Goal: Task Accomplishment & Management: Use online tool/utility

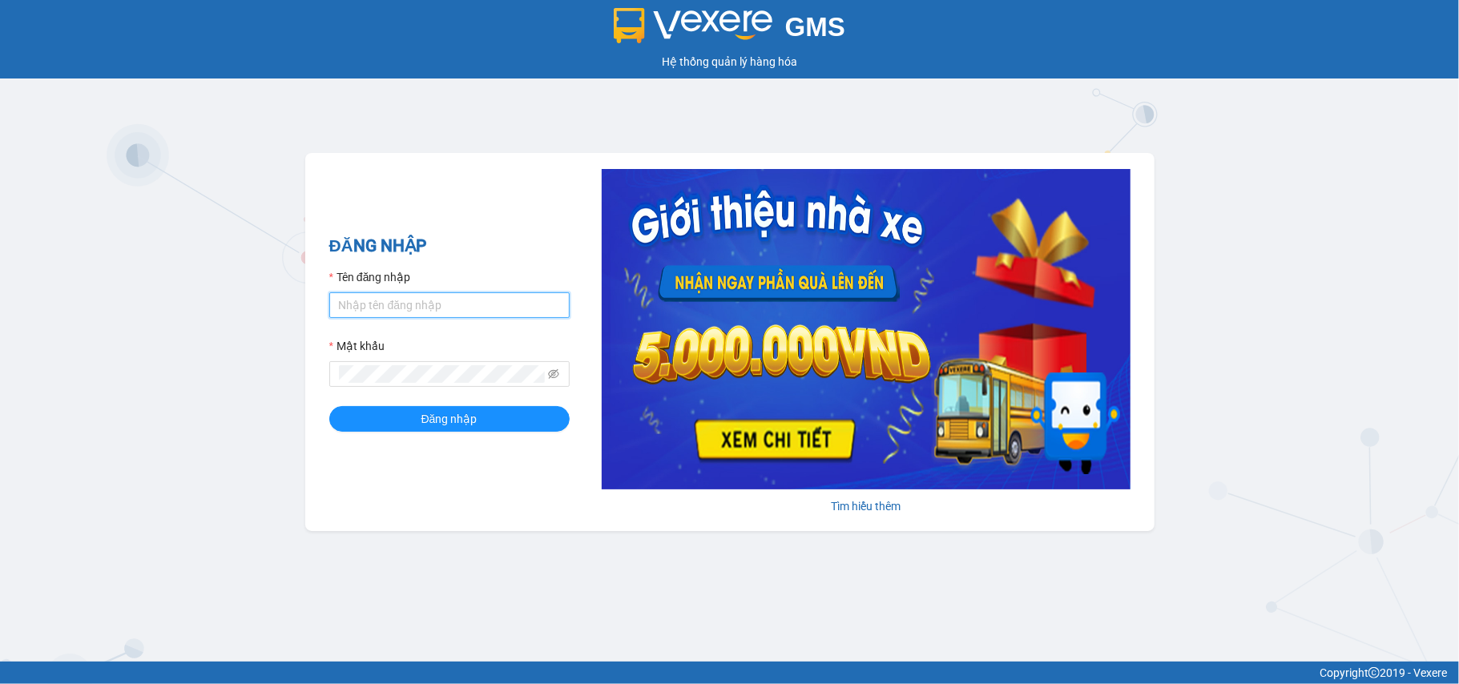
drag, startPoint x: 394, startPoint y: 302, endPoint x: 420, endPoint y: 327, distance: 35.7
click at [396, 304] on input "Tên đăng nhập" at bounding box center [449, 305] width 240 height 26
type input "tuyetmai.minhquoc"
click at [329, 406] on button "Đăng nhập" at bounding box center [449, 419] width 240 height 26
click at [450, 299] on input "Tên đăng nhập" at bounding box center [449, 305] width 240 height 26
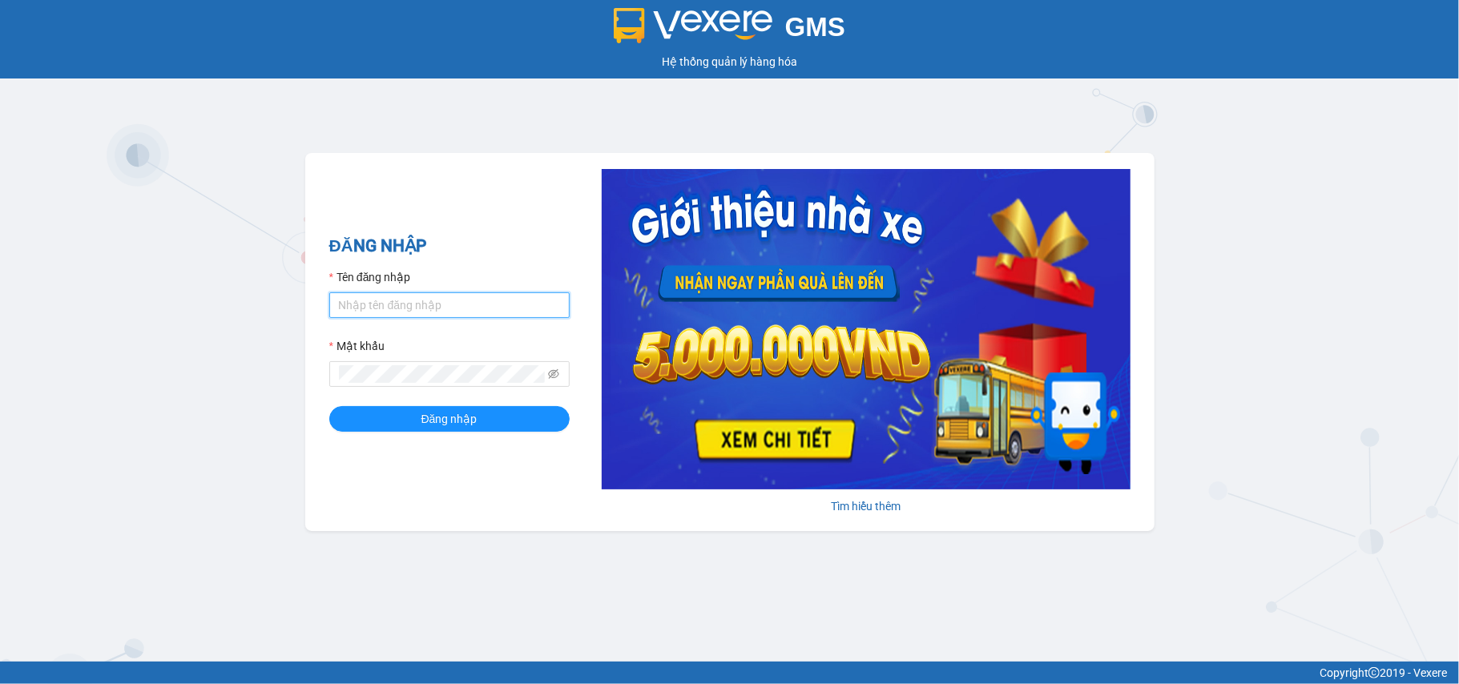
type input "tuyetmai.minhquoc"
click at [329, 406] on button "Đăng nhập" at bounding box center [449, 419] width 240 height 26
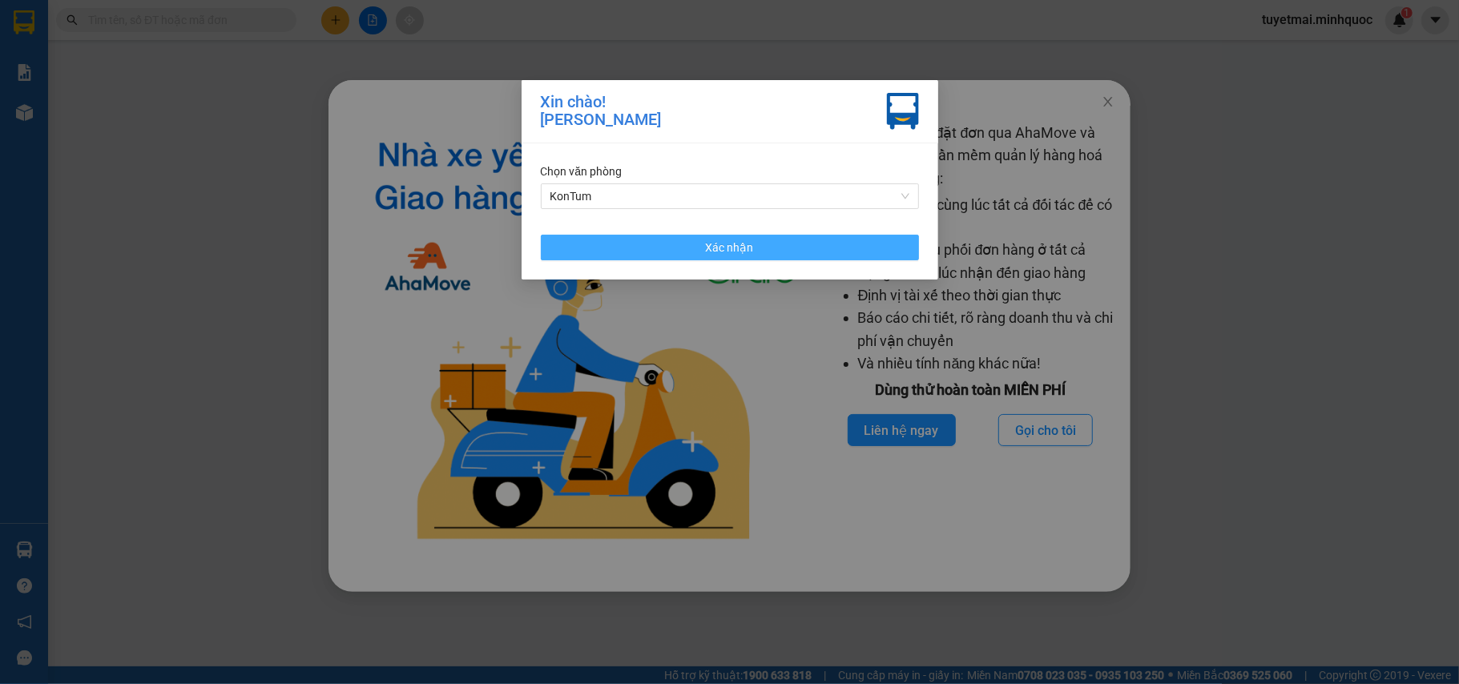
click at [768, 244] on button "Xác nhận" at bounding box center [730, 248] width 378 height 26
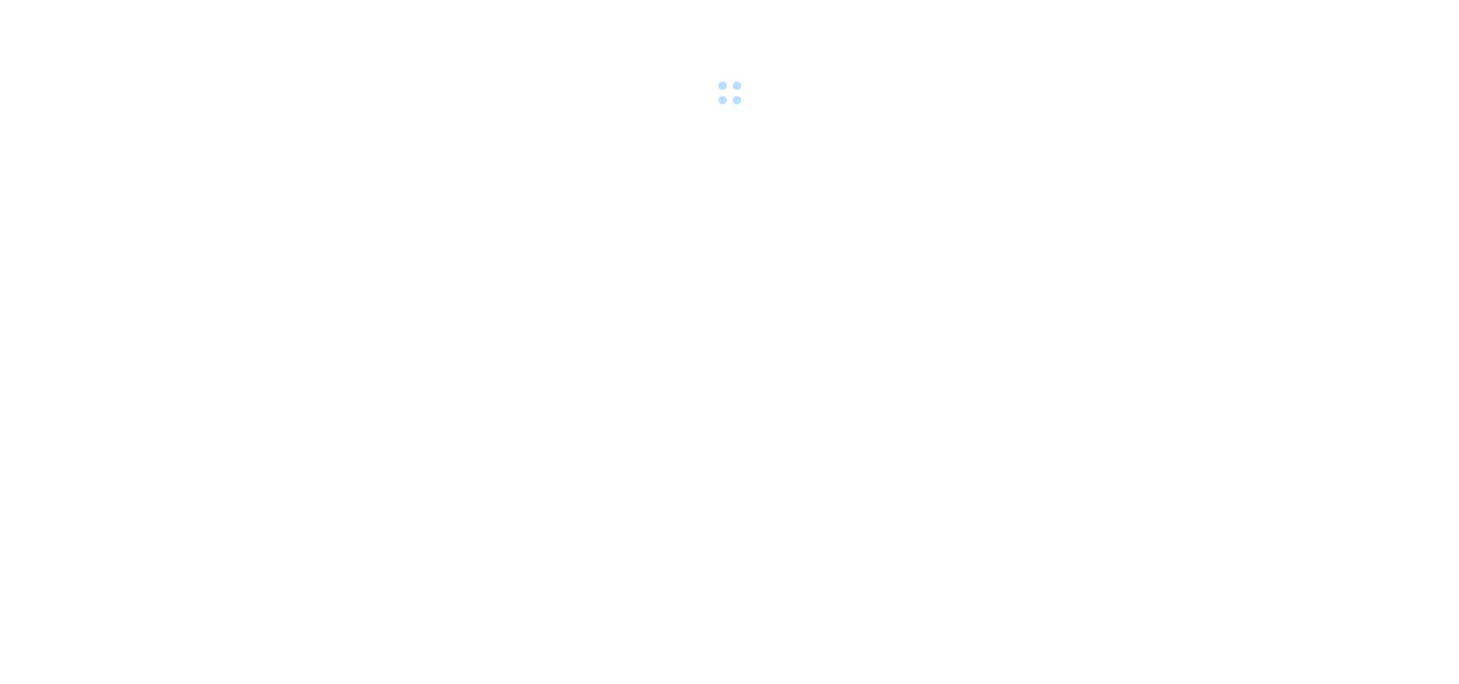
click at [1107, 104] on div at bounding box center [729, 55] width 1459 height 111
